Goal: Information Seeking & Learning: Compare options

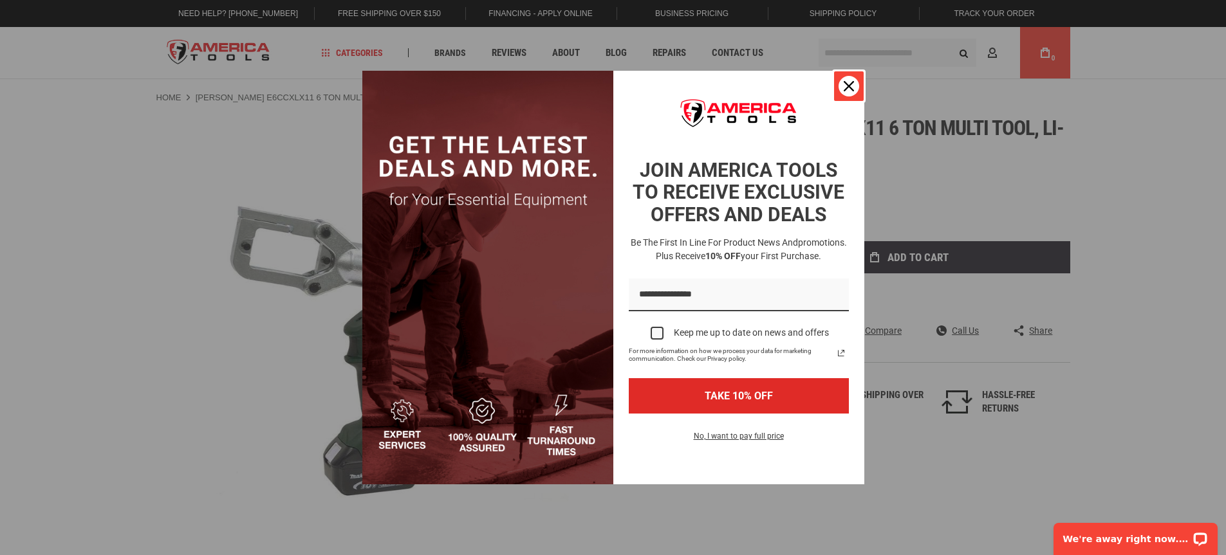
click at [851, 92] on div "Close" at bounding box center [848, 86] width 21 height 21
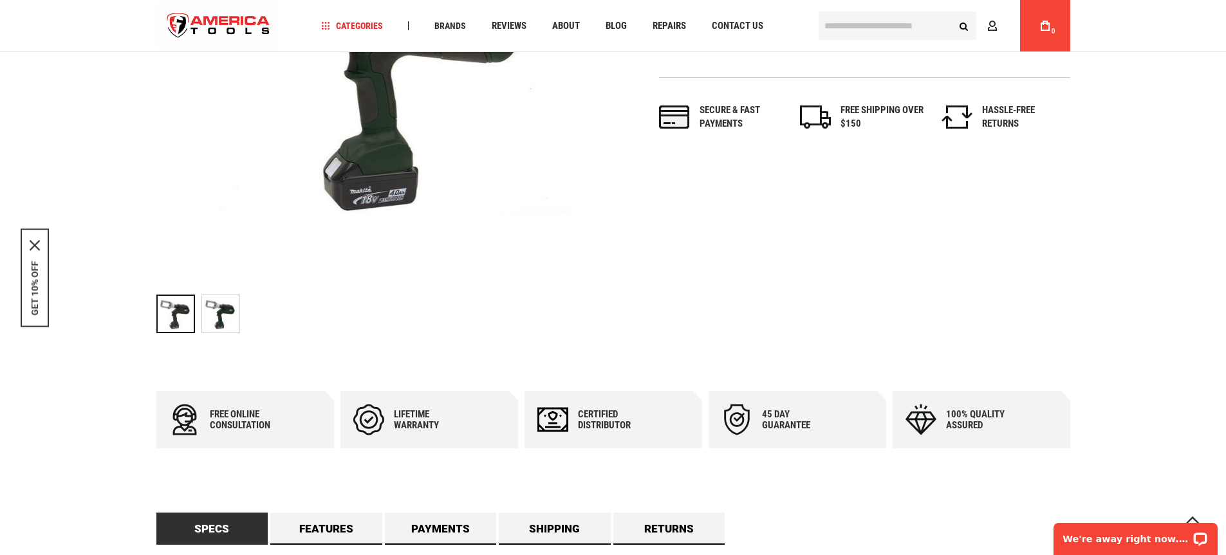
scroll to position [257, 0]
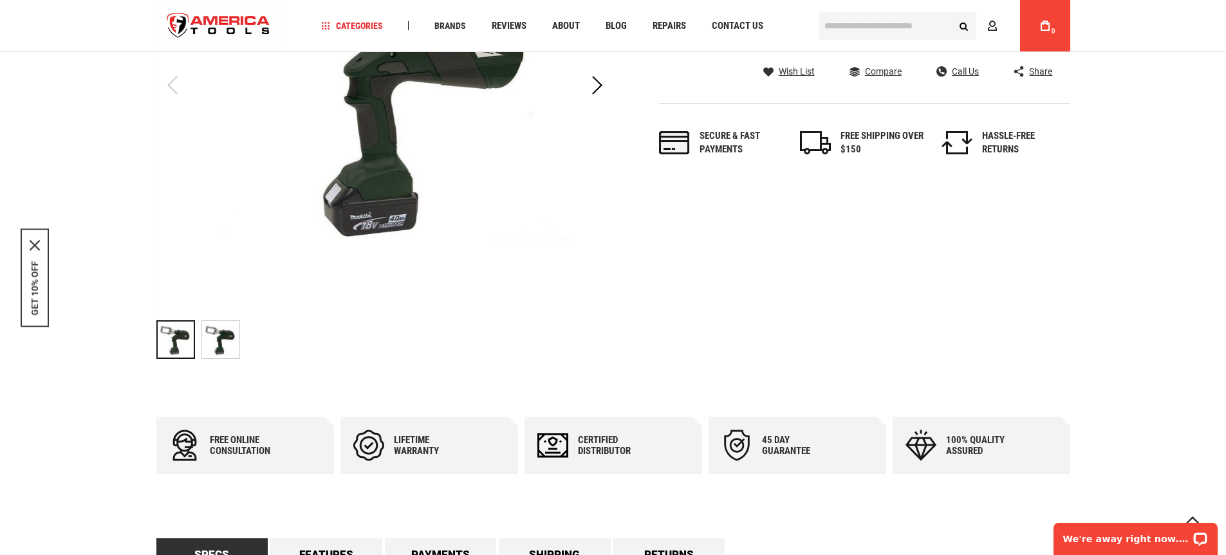
click at [209, 335] on img "GREENLEE E6CCXLX11 6 TON MULTI TOOL, LI-ION, STANDARD, 120V" at bounding box center [220, 339] width 37 height 37
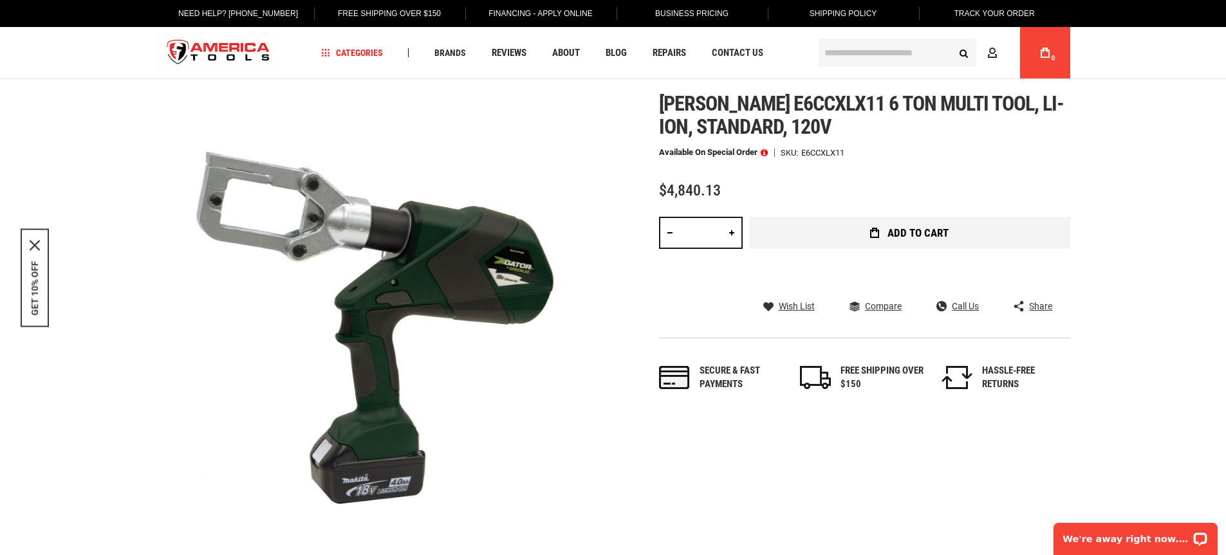
scroll to position [0, 0]
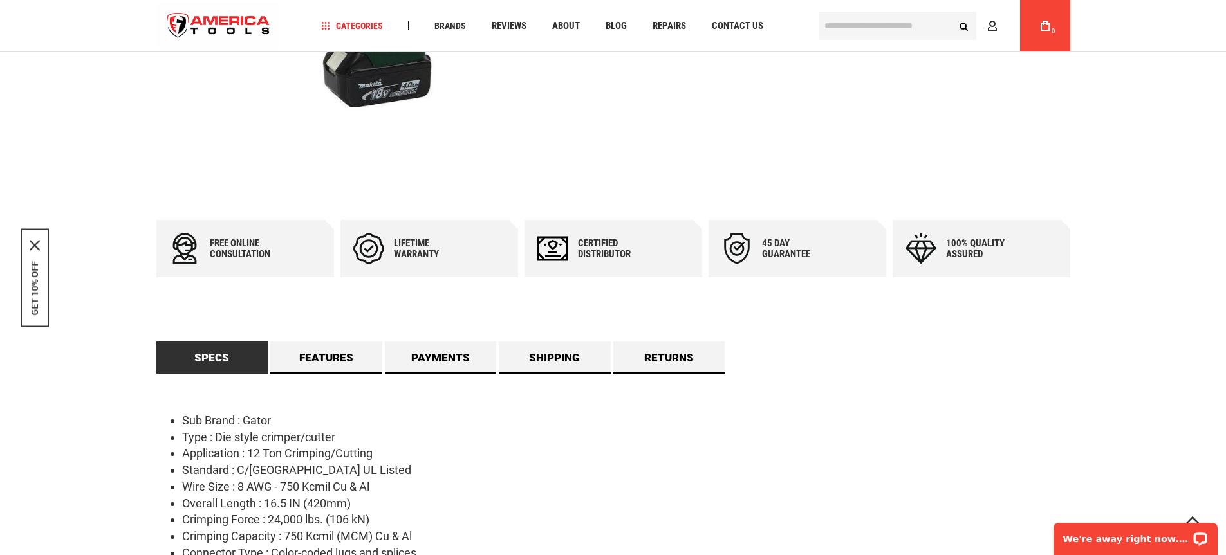
scroll to position [386, 0]
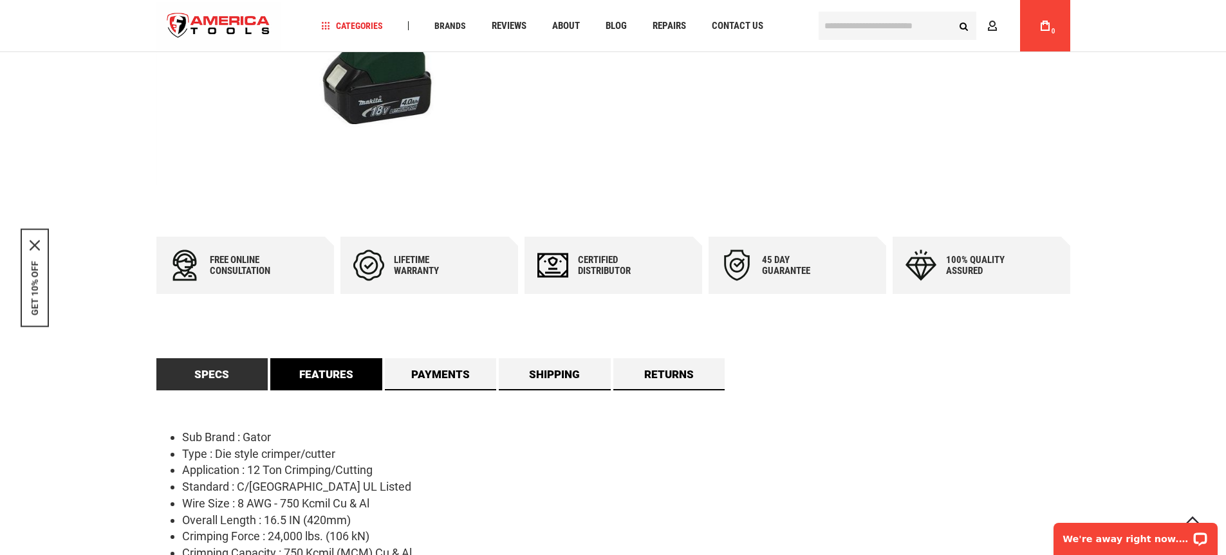
click at [307, 369] on link "Features" at bounding box center [326, 374] width 112 height 32
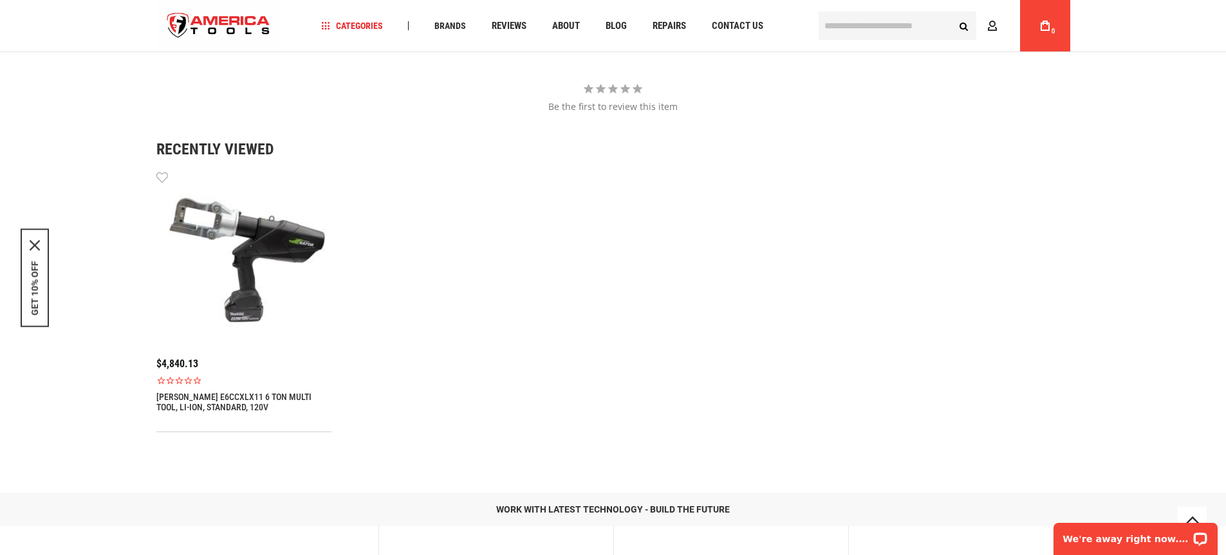
scroll to position [1544, 0]
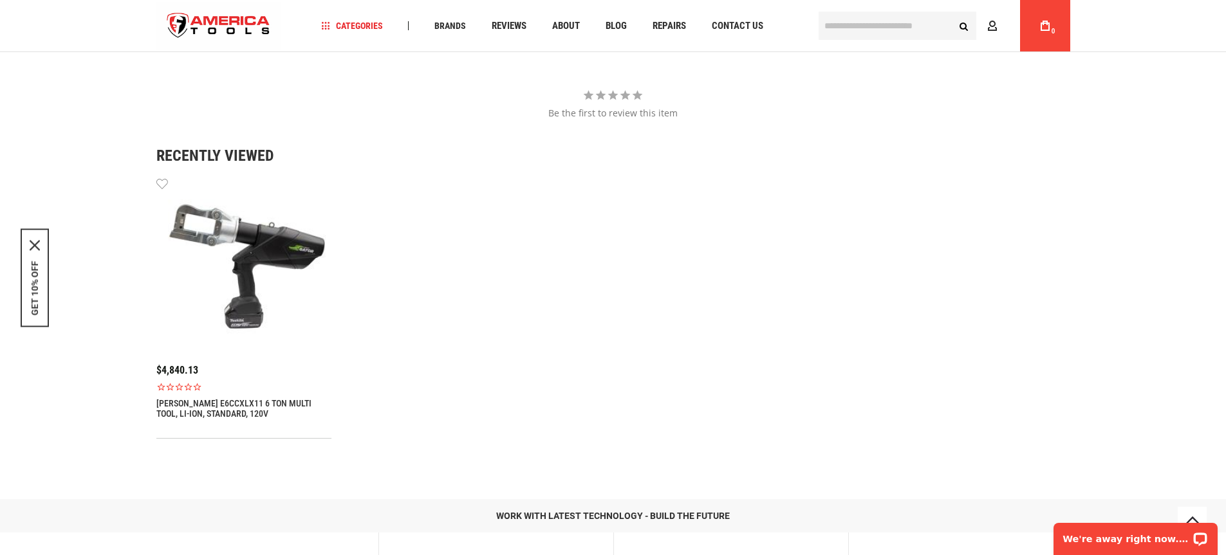
click at [249, 315] on img at bounding box center [243, 263] width 175 height 175
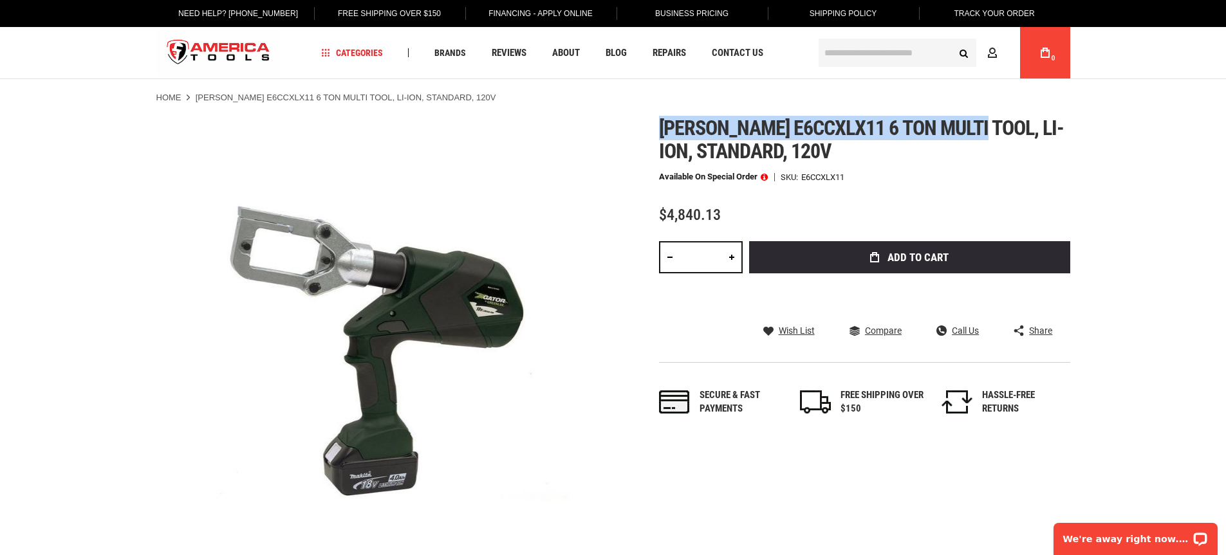
drag, startPoint x: 661, startPoint y: 129, endPoint x: 988, endPoint y: 135, distance: 326.3
click at [988, 135] on span "Greenlee e6ccxlx11 6 ton multi tool, li-ion, standard, 120v" at bounding box center [861, 140] width 405 height 48
copy span "Greenlee e6ccxlx11 6 ton multi tool"
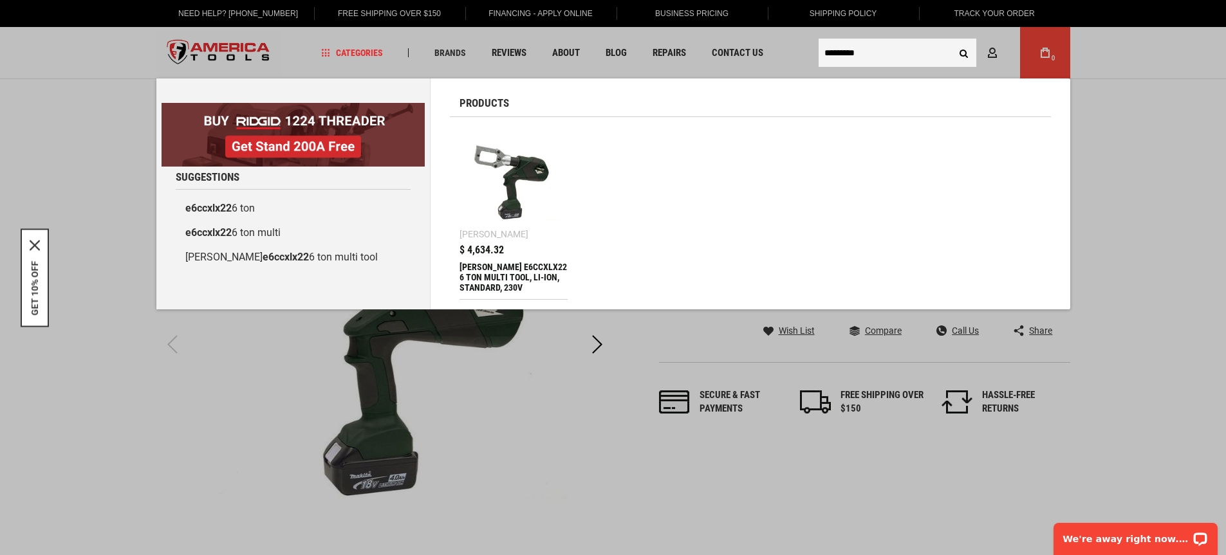
type input "*********"
click at [492, 201] on img at bounding box center [514, 181] width 96 height 96
